Goal: Transaction & Acquisition: Purchase product/service

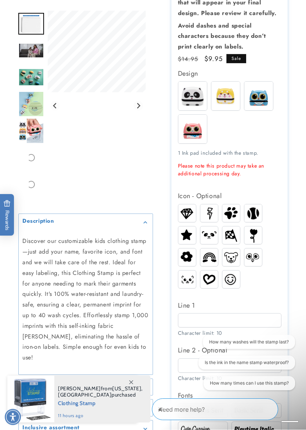
scroll to position [144, 0]
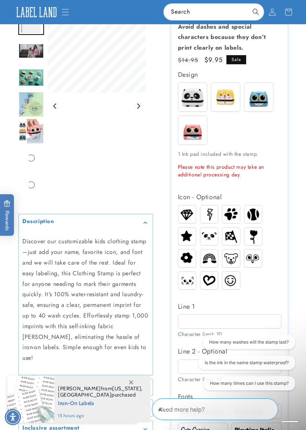
click at [228, 96] on img at bounding box center [226, 97] width 29 height 29
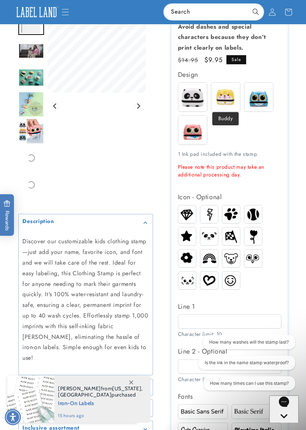
click at [264, 98] on img at bounding box center [259, 97] width 29 height 29
click at [199, 130] on img at bounding box center [192, 130] width 29 height 29
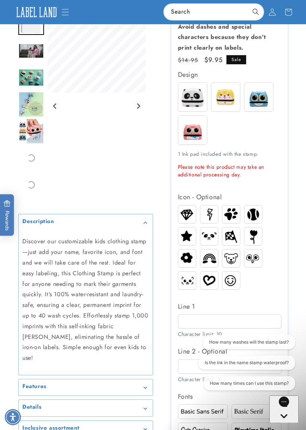
click at [227, 97] on img at bounding box center [226, 97] width 29 height 29
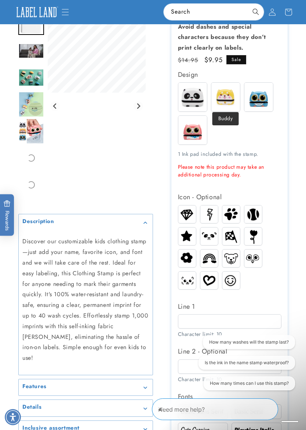
click at [196, 99] on img at bounding box center [192, 97] width 29 height 29
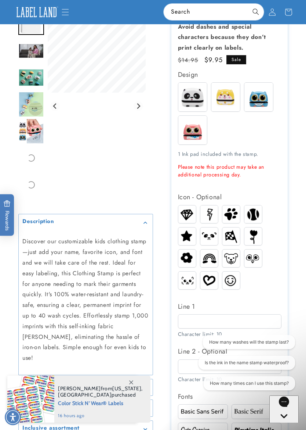
click at [198, 98] on img at bounding box center [192, 97] width 29 height 29
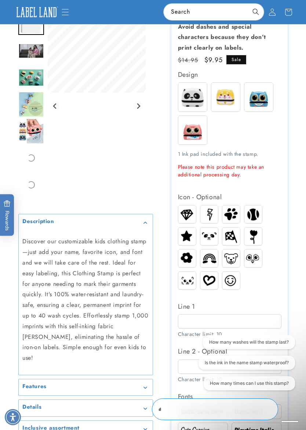
click at [259, 210] on img at bounding box center [254, 214] width 18 height 18
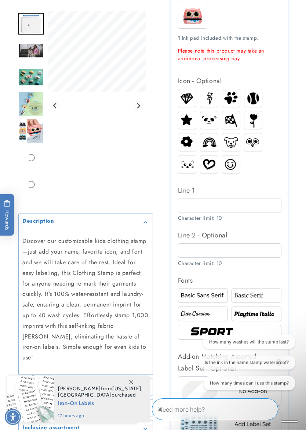
scroll to position [266, 0]
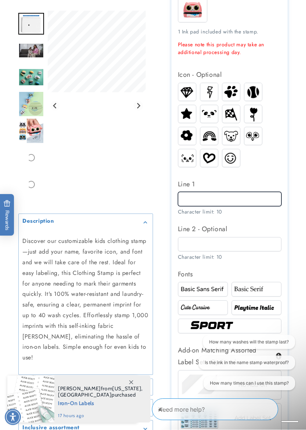
click at [208, 199] on input "Line 1" at bounding box center [230, 199] width 104 height 14
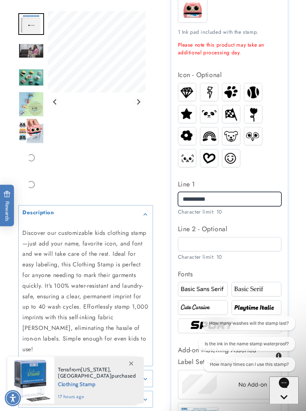
type input "**********"
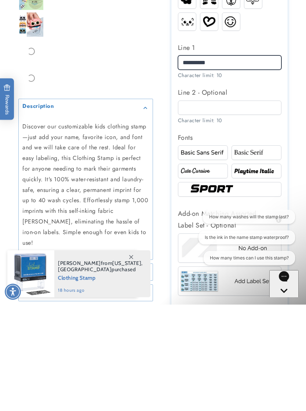
scroll to position [297, 0]
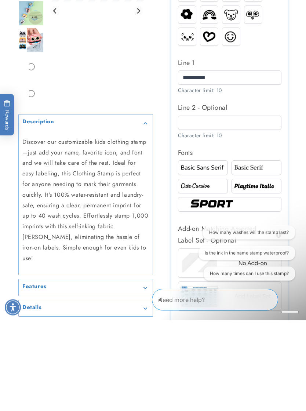
click at [261, 255] on img at bounding box center [257, 259] width 48 height 8
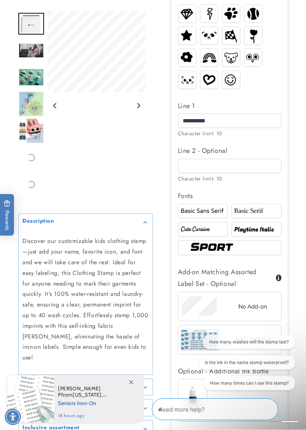
scroll to position [345, 0]
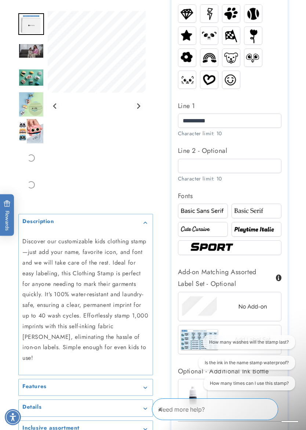
click at [221, 212] on img at bounding box center [203, 211] width 48 height 8
click at [264, 208] on img at bounding box center [257, 211] width 48 height 8
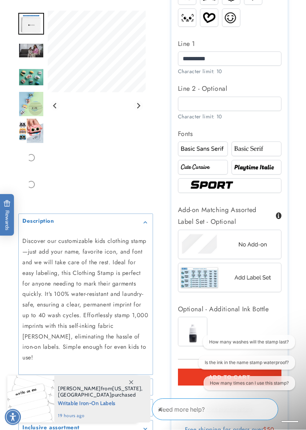
scroll to position [408, 0]
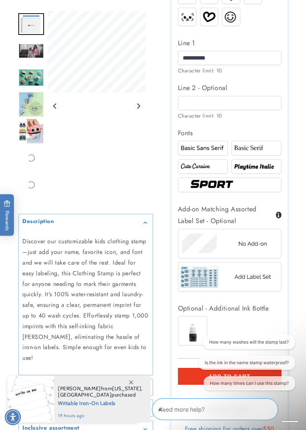
click at [259, 244] on img at bounding box center [229, 244] width 103 height 26
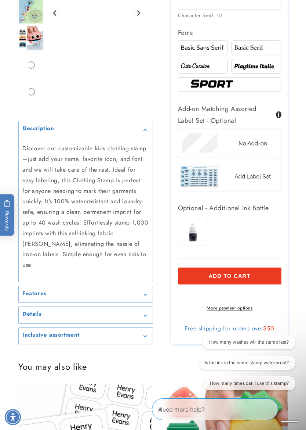
scroll to position [508, 0]
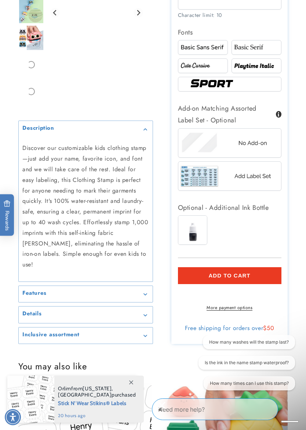
click at [261, 271] on button "Add to cart" at bounding box center [230, 275] width 104 height 17
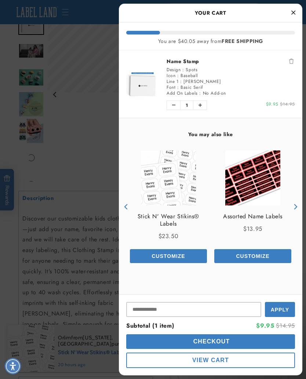
scroll to position [318, 0]
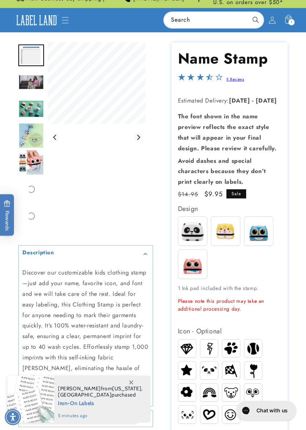
scroll to position [22, 0]
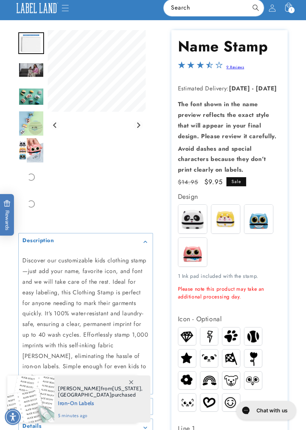
click at [266, 218] on img at bounding box center [259, 219] width 29 height 29
click at [268, 219] on img at bounding box center [259, 219] width 29 height 29
click at [231, 218] on img at bounding box center [226, 219] width 29 height 29
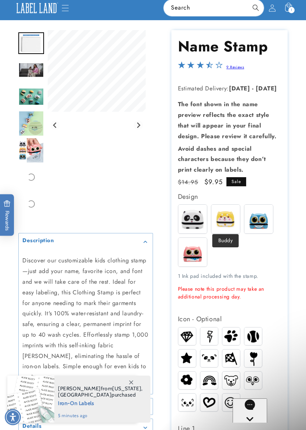
scroll to position [0, 0]
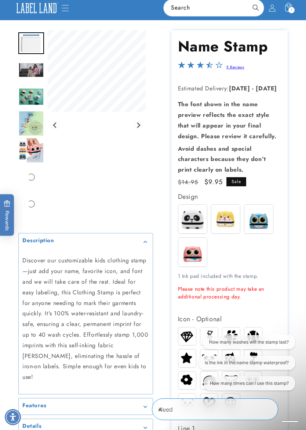
click at [232, 239] on div "Spots Buddy Blinky Whiskers" at bounding box center [231, 237] width 107 height 66
click at [267, 223] on img at bounding box center [259, 219] width 29 height 29
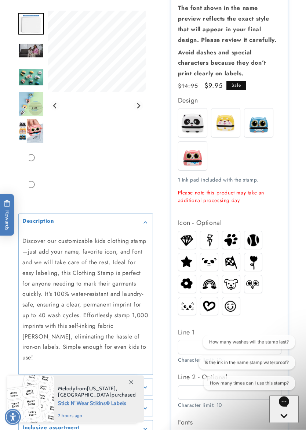
scroll to position [122, 0]
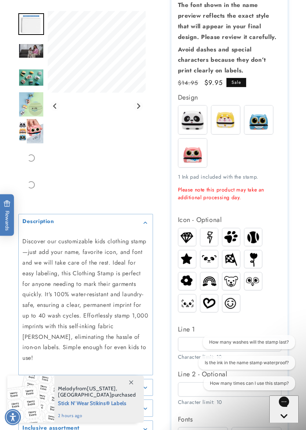
click at [190, 256] on img at bounding box center [187, 258] width 18 height 15
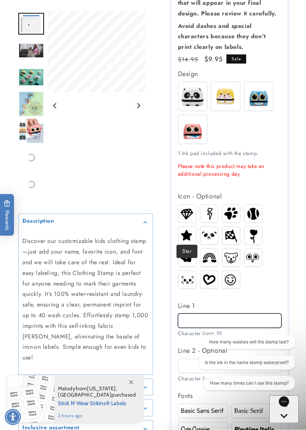
click at [223, 317] on input "Line 1" at bounding box center [230, 321] width 104 height 14
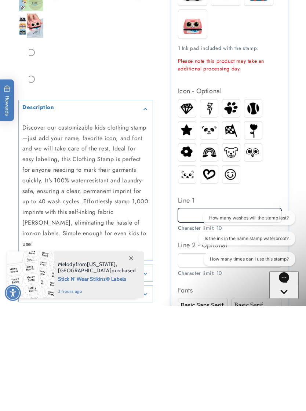
scroll to position [203, 0]
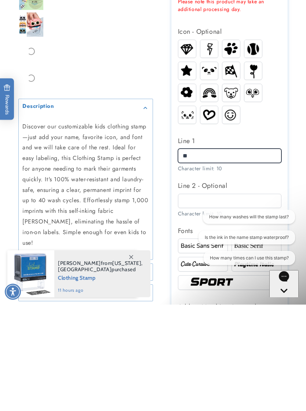
type input "*"
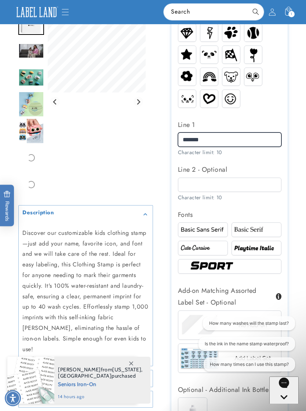
scroll to position [323, 0]
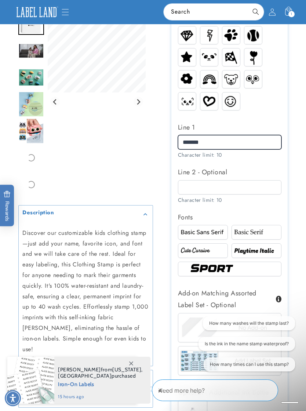
click at [189, 142] on input "*******" at bounding box center [230, 142] width 104 height 14
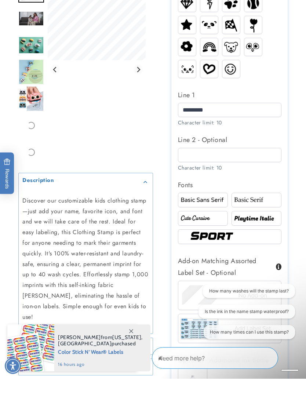
click at [234, 262] on img at bounding box center [230, 269] width 84 height 14
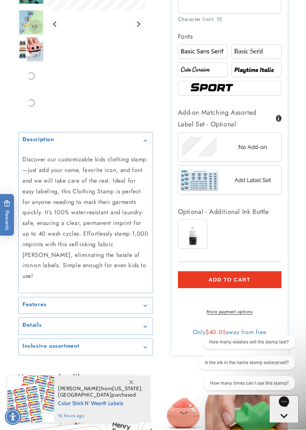
scroll to position [504, 0]
click at [260, 279] on button "Add to cart" at bounding box center [230, 279] width 104 height 17
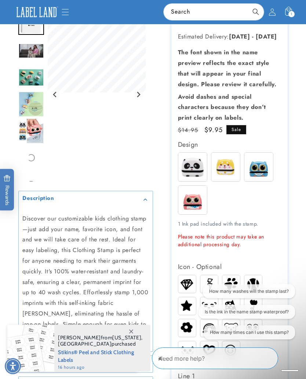
scroll to position [74, 0]
click at [199, 199] on img at bounding box center [192, 200] width 29 height 29
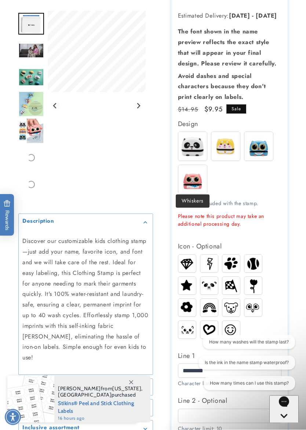
scroll to position [101, 0]
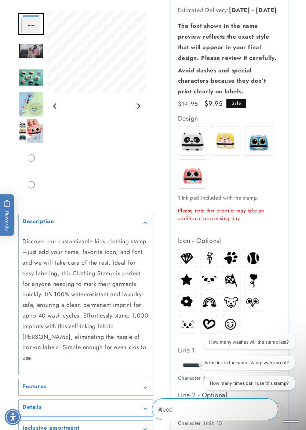
click at [190, 299] on img at bounding box center [187, 301] width 18 height 15
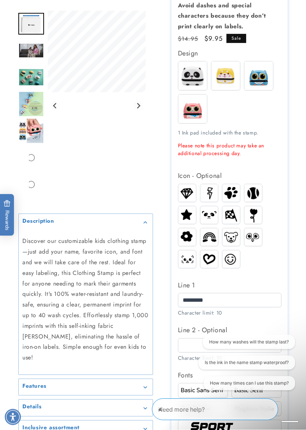
scroll to position [166, 0]
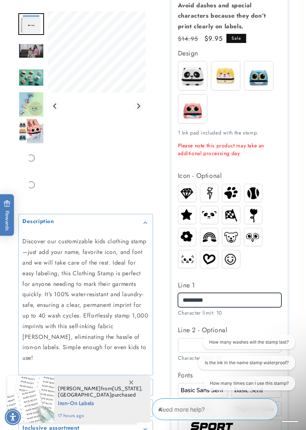
click at [243, 299] on input "*********" at bounding box center [230, 300] width 104 height 14
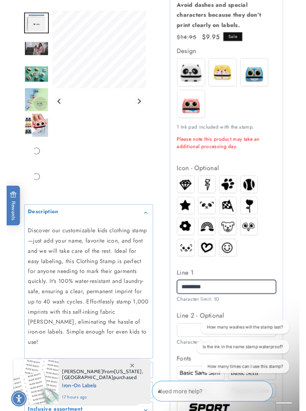
scroll to position [203, 0]
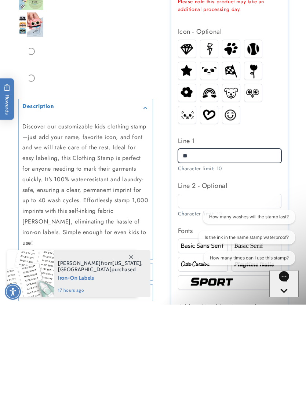
type input "*"
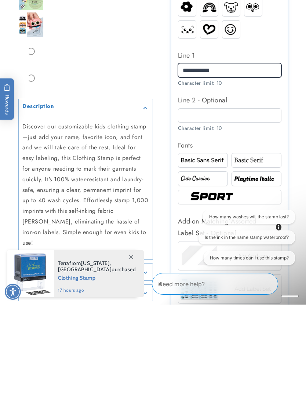
scroll to position [290, 0]
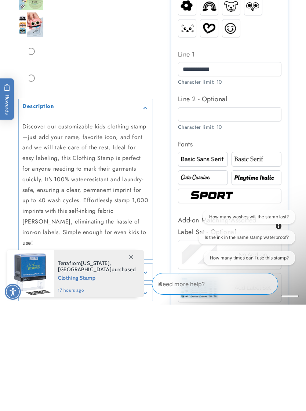
click at [211, 280] on img at bounding box center [203, 284] width 48 height 8
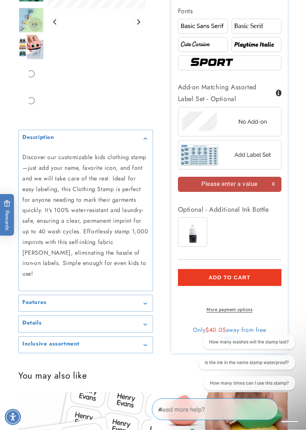
scroll to position [531, 0]
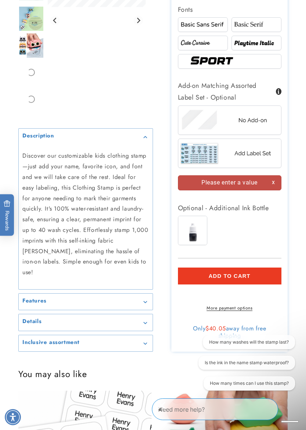
click at [255, 273] on button "Add to cart" at bounding box center [230, 275] width 104 height 17
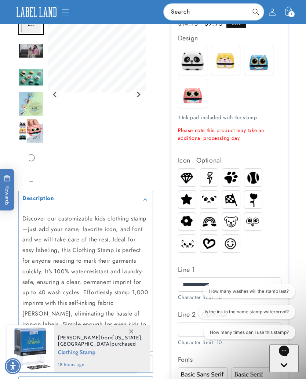
scroll to position [180, 0]
click at [293, 12] on div "1 1 item" at bounding box center [292, 14] width 6 height 6
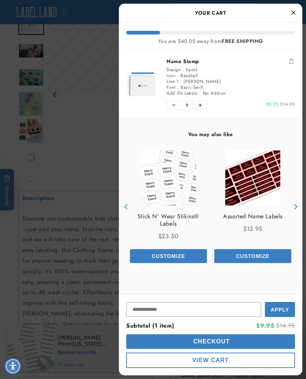
click at [294, 8] on button "Close Cart" at bounding box center [293, 12] width 11 height 11
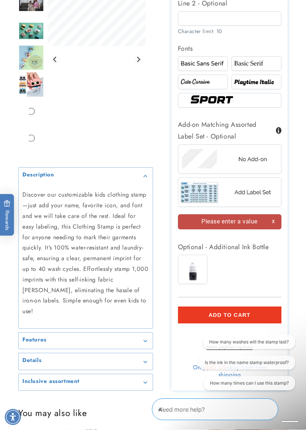
scroll to position [495, 0]
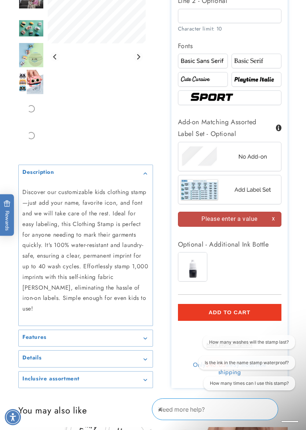
click at [245, 313] on button "Add to cart" at bounding box center [230, 312] width 104 height 17
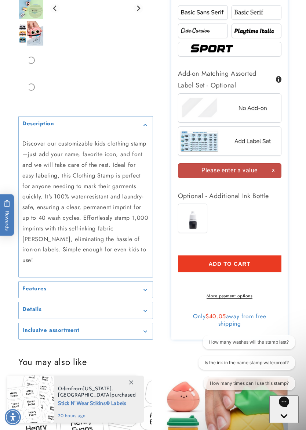
scroll to position [551, 0]
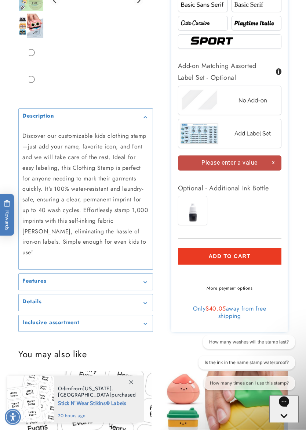
click at [244, 253] on span "Add to cart" at bounding box center [230, 256] width 42 height 7
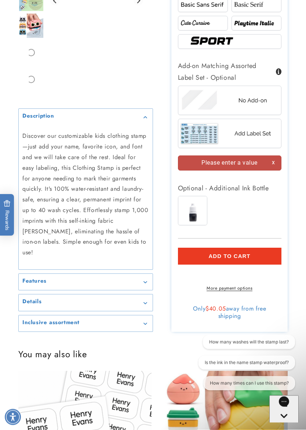
scroll to position [551, 0]
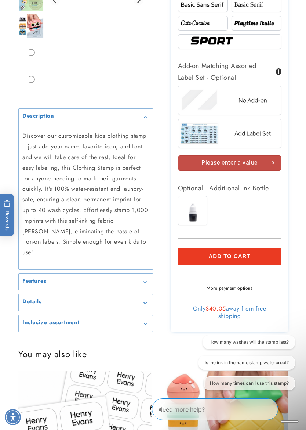
click at [274, 162] on div "Please enter a value" at bounding box center [230, 162] width 104 height 15
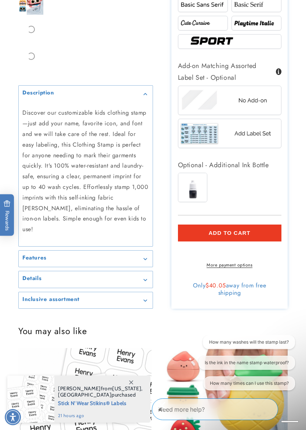
click at [270, 100] on img at bounding box center [229, 100] width 103 height 26
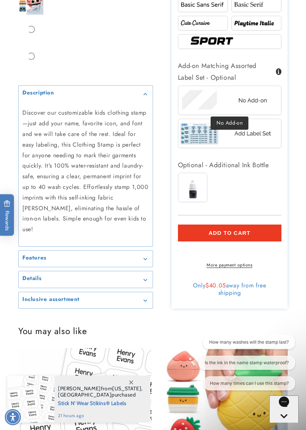
click at [266, 229] on button "Add to cart" at bounding box center [230, 232] width 104 height 17
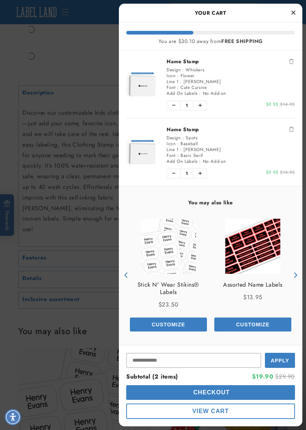
click at [298, 8] on button "Close Cart" at bounding box center [293, 12] width 11 height 11
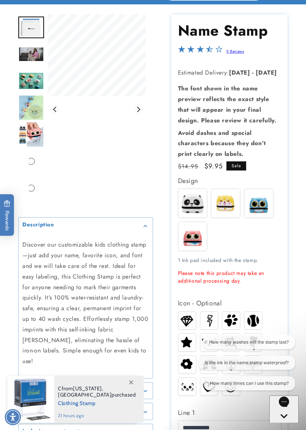
scroll to position [47, 0]
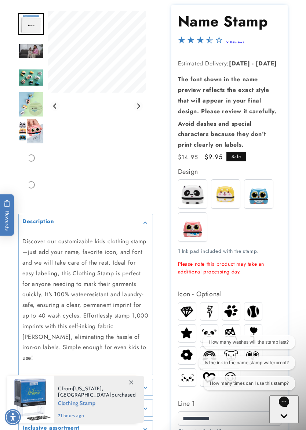
click at [264, 188] on img at bounding box center [259, 194] width 29 height 29
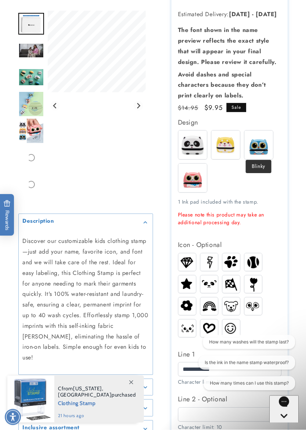
scroll to position [96, 0]
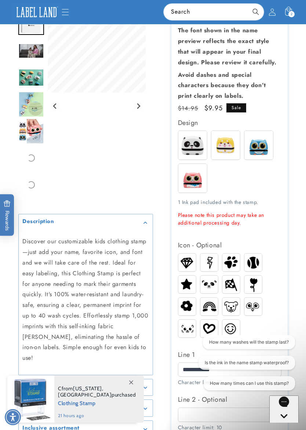
click at [286, 207] on section "Name Stamp Name Stamp 9 Reviews Estimated Delivery: Sep 30 - Oct 06 The font sh…" at bounding box center [230, 359] width 116 height 807
click at [271, 149] on img at bounding box center [259, 145] width 29 height 29
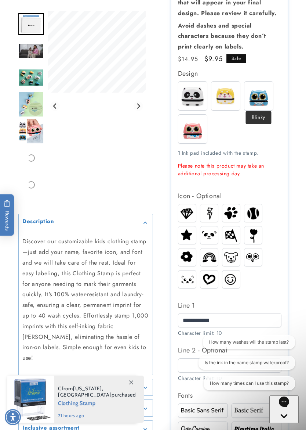
scroll to position [146, 0]
click at [192, 230] on img at bounding box center [187, 234] width 18 height 15
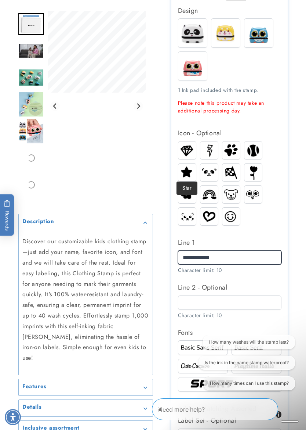
click at [253, 253] on input "**********" at bounding box center [230, 257] width 104 height 14
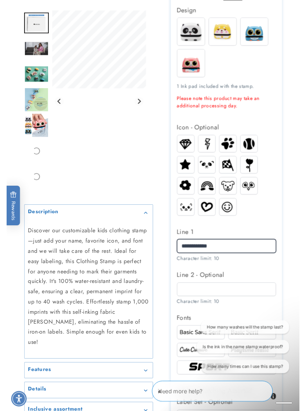
scroll to position [208, 0]
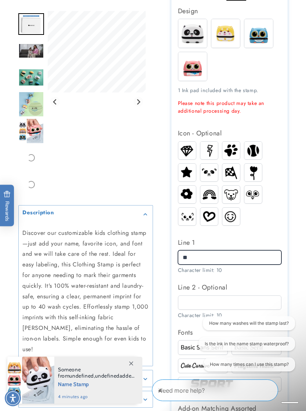
type input "*"
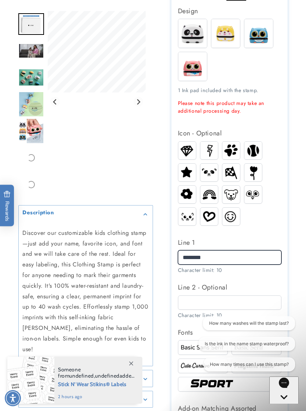
type input "********"
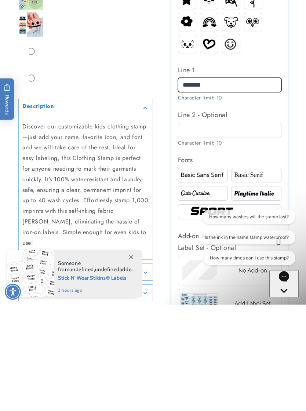
scroll to position [274, 0]
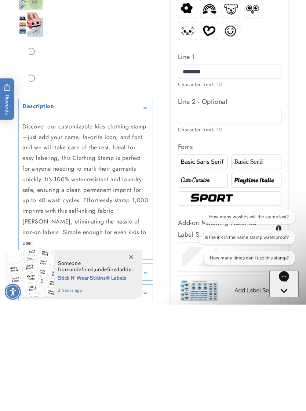
click at [239, 298] on img at bounding box center [230, 305] width 84 height 14
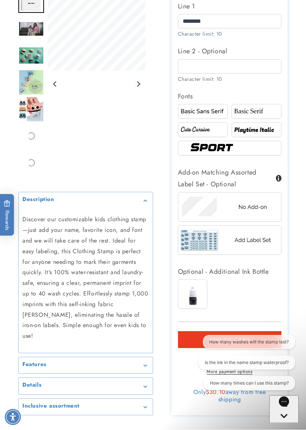
scroll to position [444, 0]
click at [268, 207] on img at bounding box center [229, 207] width 103 height 26
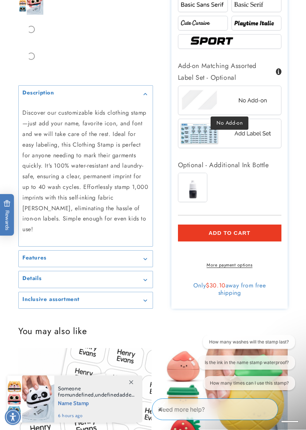
scroll to position [555, 0]
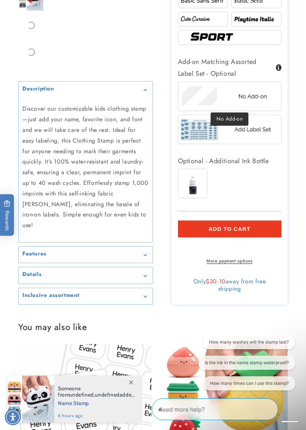
click at [265, 226] on button "Add to cart" at bounding box center [230, 228] width 104 height 17
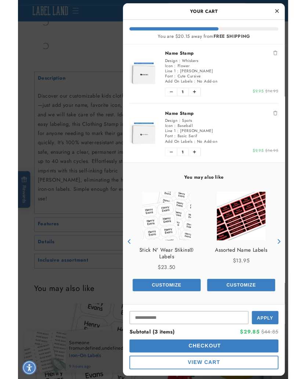
scroll to position [70, 0]
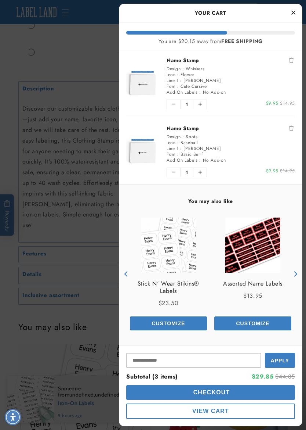
click at [238, 379] on button "Checkout" at bounding box center [210, 392] width 169 height 15
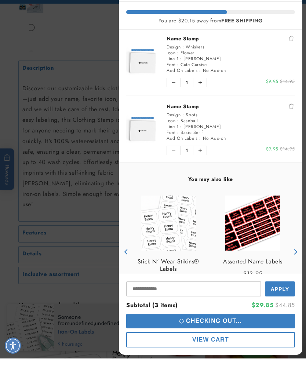
scroll to position [575, 0]
